Goal: Task Accomplishment & Management: Manage account settings

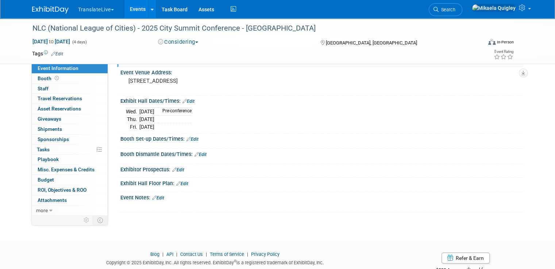
click at [158, 196] on link "Edit" at bounding box center [158, 198] width 12 height 5
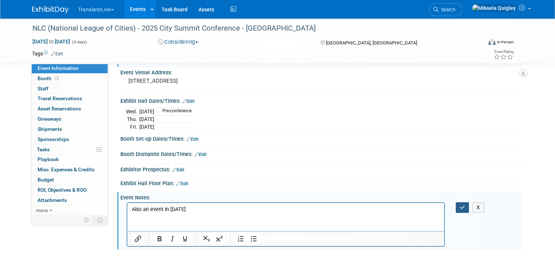
click at [469, 208] on button "button" at bounding box center [463, 208] width 14 height 11
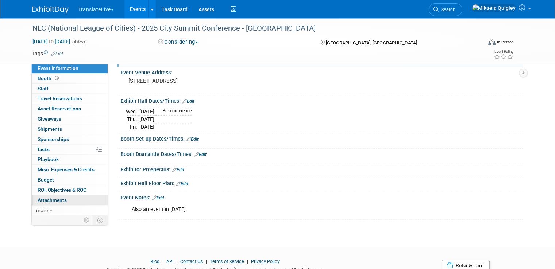
click at [57, 199] on span "Attachments 0" at bounding box center [52, 200] width 29 height 6
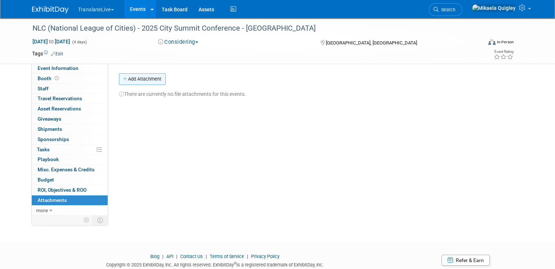
click at [143, 79] on button "Add Attachment" at bounding box center [142, 79] width 47 height 12
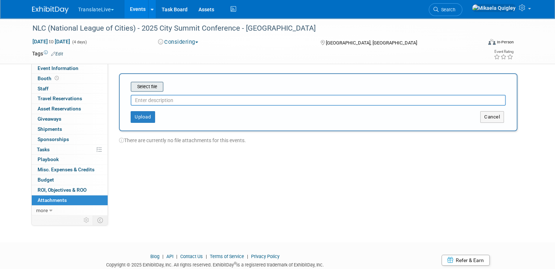
click at [144, 82] on input "file" at bounding box center [119, 86] width 87 height 9
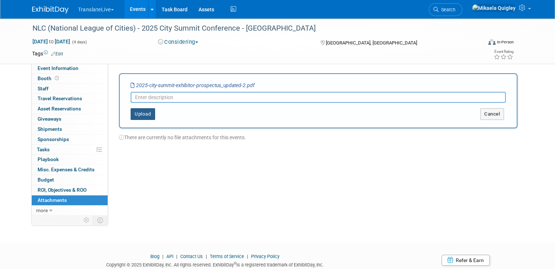
click at [131, 110] on button "Upload" at bounding box center [143, 114] width 24 height 12
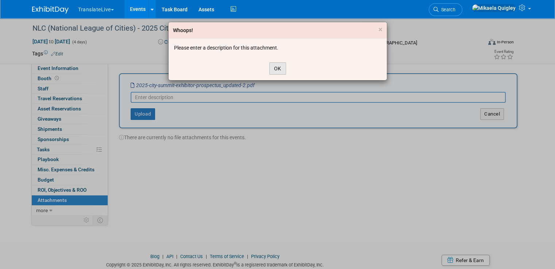
click at [280, 69] on button "OK" at bounding box center [277, 68] width 17 height 12
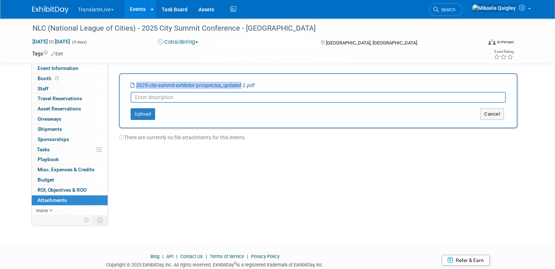
drag, startPoint x: 130, startPoint y: 86, endPoint x: 235, endPoint y: 85, distance: 104.7
click at [235, 85] on icon "2025-city-summit-exhibitor-prospectus_updated-2.pdf" at bounding box center [193, 85] width 124 height 6
copy icon "2025-city-summit-exhibitor-prospectus_updated"
click at [201, 98] on input "text" at bounding box center [318, 97] width 375 height 11
paste input "2025-city-summit-exhibitor-prospectus_updated"
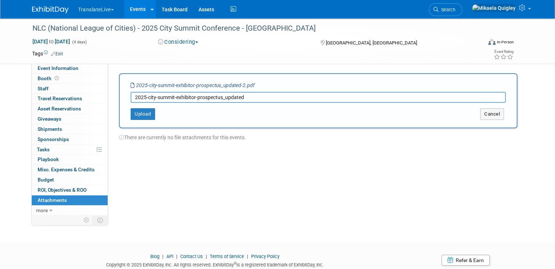
type input "2025-city-summit-exhibitor-prospectus_updated"
click at [164, 151] on div "Event Website: Edit [URL][DOMAIN_NAME] [URL][DOMAIN_NAME] Save Cancel Event Ven…" at bounding box center [315, 139] width 415 height 151
click at [136, 116] on button "Upload" at bounding box center [143, 114] width 24 height 12
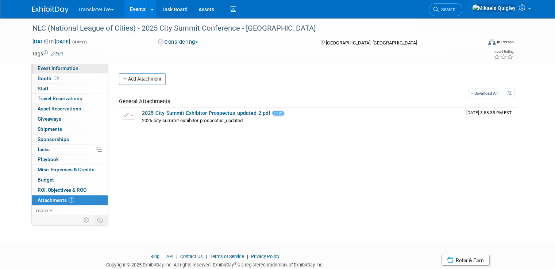
click at [52, 69] on span "Event Information" at bounding box center [58, 68] width 41 height 6
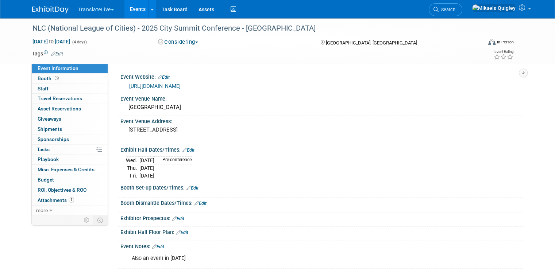
click at [185, 148] on link "Edit" at bounding box center [188, 150] width 12 height 5
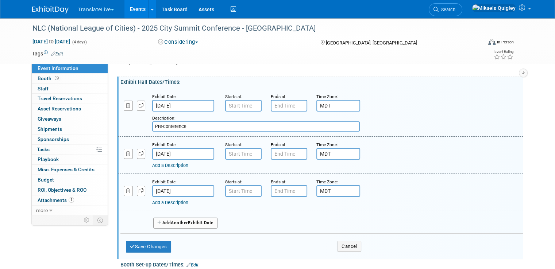
scroll to position [64, 0]
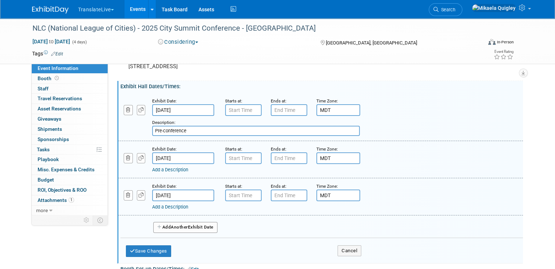
click at [237, 107] on input "text" at bounding box center [243, 110] width 36 height 12
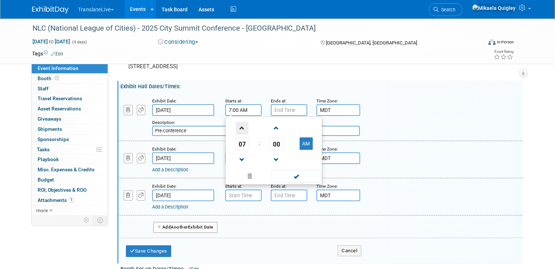
click at [236, 127] on span at bounding box center [242, 128] width 13 height 13
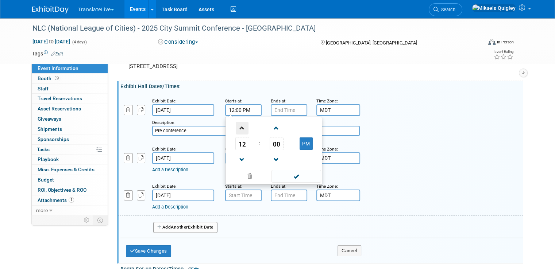
click at [236, 127] on span at bounding box center [242, 128] width 13 height 13
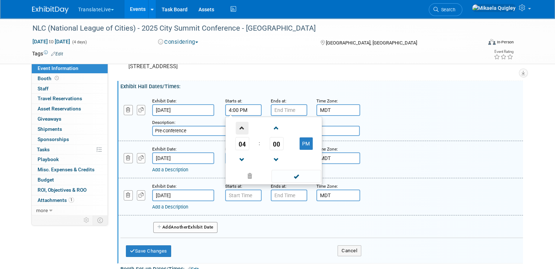
type input "5:00 PM"
click at [280, 108] on input "text" at bounding box center [289, 110] width 36 height 12
type input "7:00 PM"
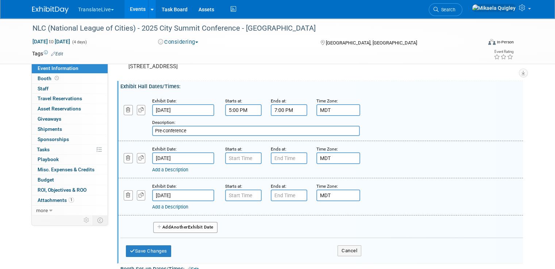
click at [378, 109] on div "Add a Description Description: Pre-conference" at bounding box center [321, 116] width 416 height 39
click at [238, 155] on input "text" at bounding box center [243, 159] width 36 height 12
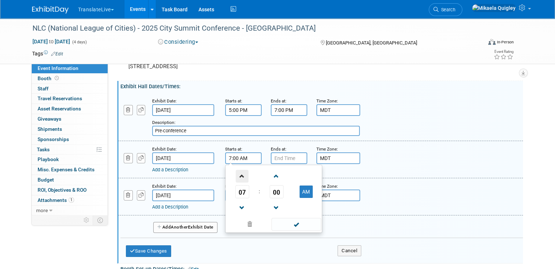
click at [238, 176] on span at bounding box center [242, 176] width 13 height 13
type input "10:00 AM"
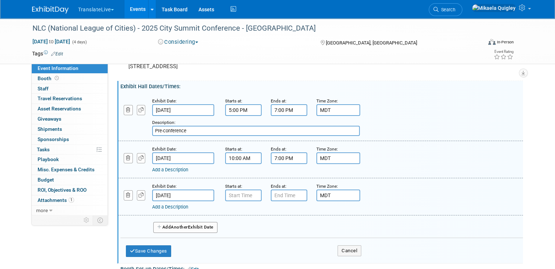
click at [282, 153] on input "7:00 PM" at bounding box center [289, 159] width 36 height 12
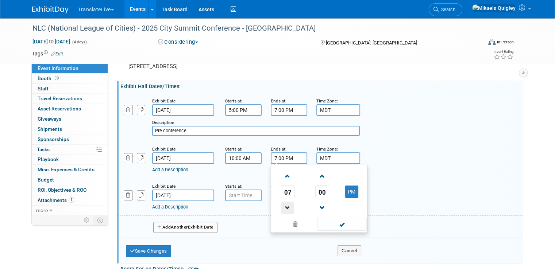
click at [285, 206] on span at bounding box center [287, 208] width 13 height 13
type input "5:00 PM"
click at [387, 146] on div "Add a Description Description:" at bounding box center [321, 159] width 416 height 28
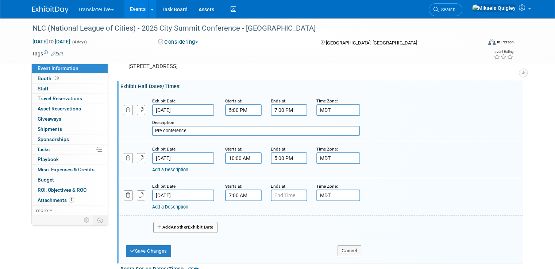
click at [232, 196] on input "7:00 AM" at bounding box center [243, 196] width 36 height 12
click at [239, 242] on span at bounding box center [242, 245] width 13 height 13
click at [236, 215] on span at bounding box center [242, 213] width 13 height 13
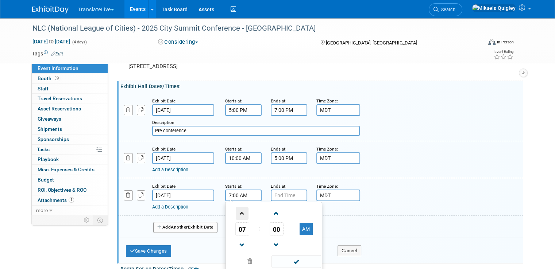
click at [236, 215] on span at bounding box center [242, 213] width 13 height 13
click at [236, 212] on span at bounding box center [242, 213] width 13 height 13
type input "10:00 AM"
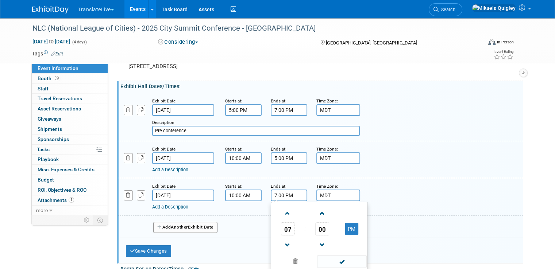
click at [279, 196] on input "7:00 PM" at bounding box center [289, 196] width 36 height 12
click at [282, 242] on span at bounding box center [287, 245] width 13 height 13
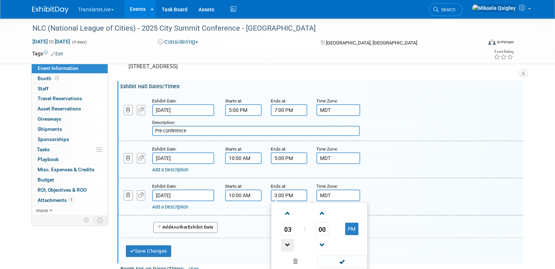
click at [282, 242] on span at bounding box center [287, 245] width 13 height 13
click at [317, 212] on span at bounding box center [322, 213] width 13 height 13
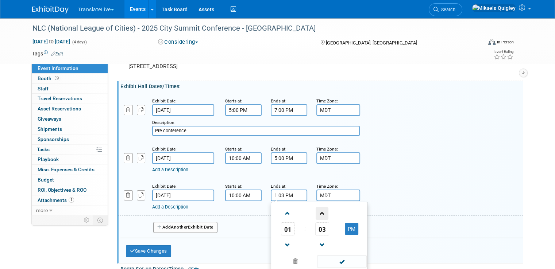
click at [317, 212] on span at bounding box center [322, 213] width 13 height 13
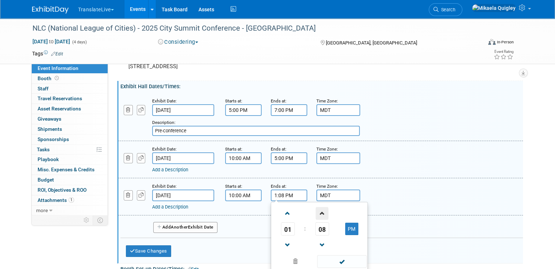
click at [317, 212] on span at bounding box center [322, 213] width 13 height 13
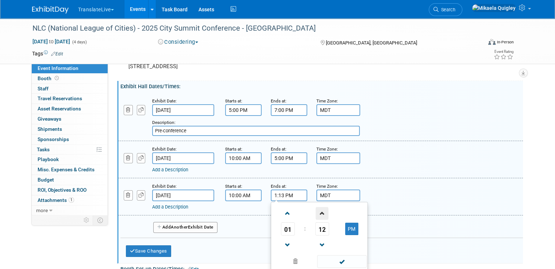
click at [317, 212] on span at bounding box center [322, 213] width 13 height 13
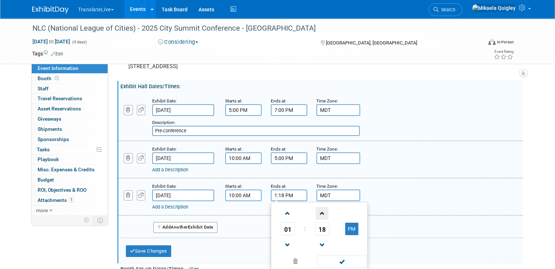
click at [317, 212] on span at bounding box center [322, 213] width 13 height 13
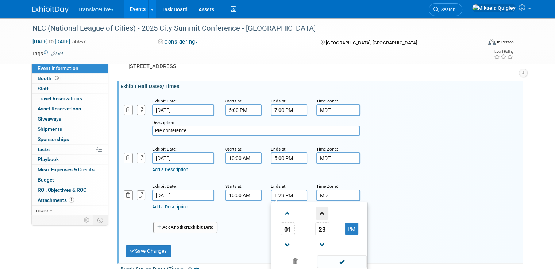
click at [317, 212] on span at bounding box center [322, 213] width 13 height 13
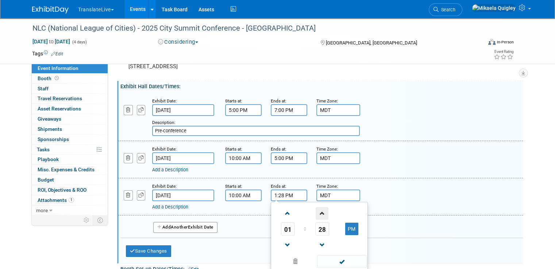
click at [317, 212] on span at bounding box center [322, 213] width 13 height 13
type input "1:30 PM"
click at [387, 182] on div "Add a Description Description:" at bounding box center [321, 196] width 416 height 28
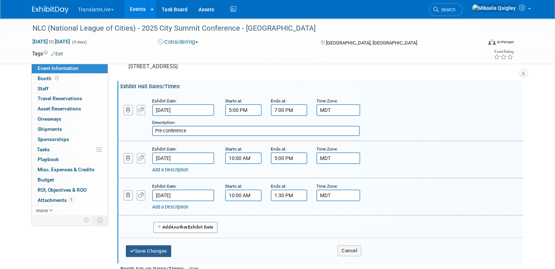
click at [146, 251] on button "Save Changes" at bounding box center [148, 252] width 45 height 12
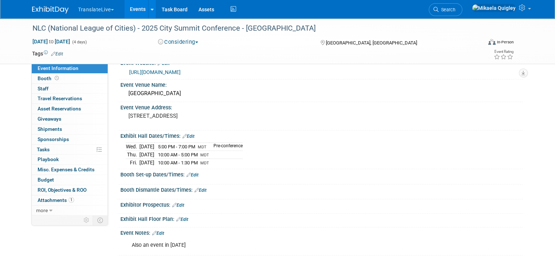
scroll to position [0, 0]
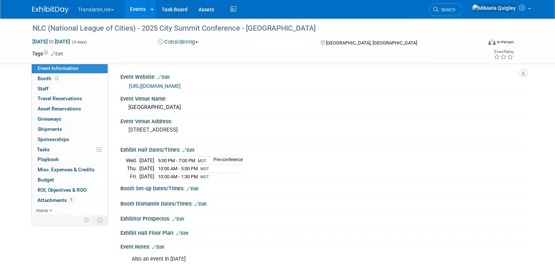
click at [132, 10] on link "Events" at bounding box center [137, 9] width 27 height 18
